Goal: Navigation & Orientation: Find specific page/section

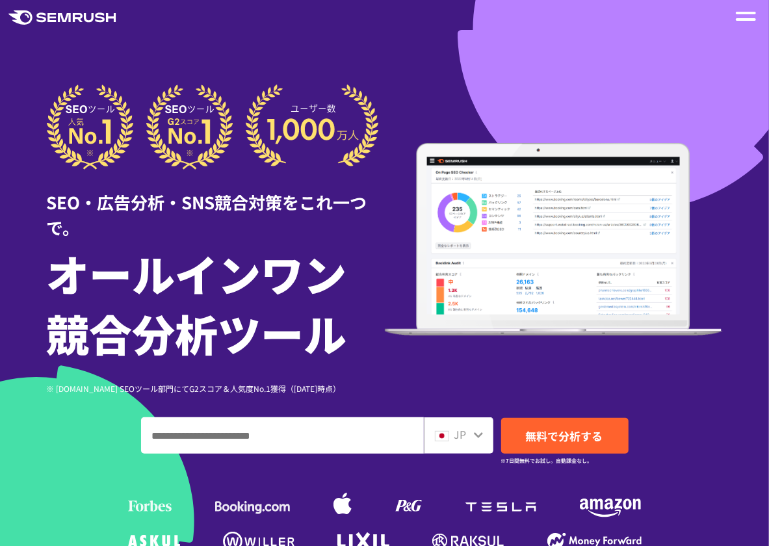
click at [743, 15] on div at bounding box center [746, 16] width 20 height 16
click at [752, 18] on span at bounding box center [746, 19] width 20 height 3
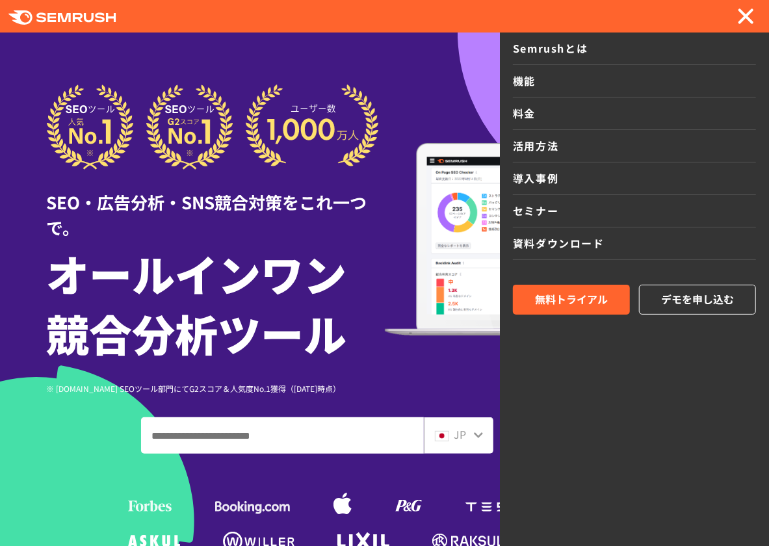
click at [401, 116] on div "SEO・広告分析・SNS競合対策をこれ一つで。 オールインワン 競合分析ツール ※ G2.com SEOツール部門にてG2スコア＆人気度No.1獲得（2023…" at bounding box center [385, 239] width 676 height 310
